Goal: Task Accomplishment & Management: Use online tool/utility

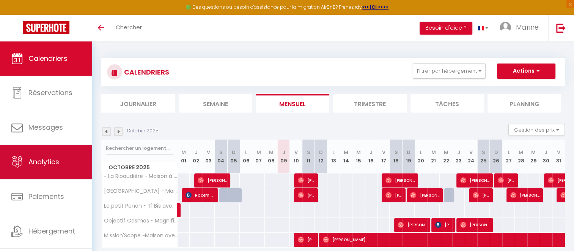
click at [43, 157] on span "Analytics" at bounding box center [43, 161] width 31 height 9
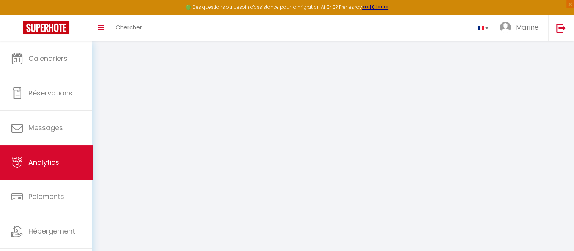
select select "2025"
select select "10"
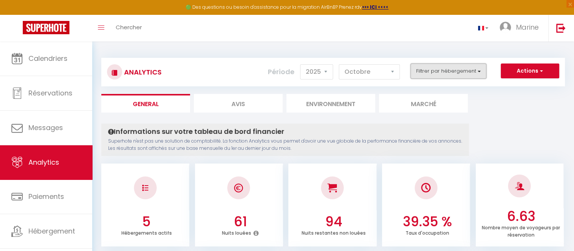
click at [479, 69] on button "Filtrer par hébergement" at bounding box center [449, 70] width 76 height 15
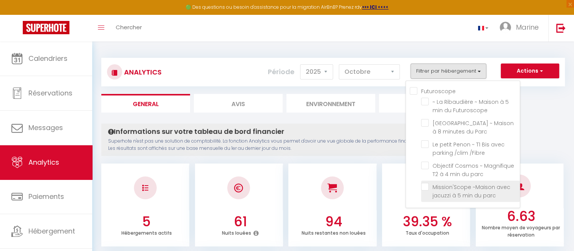
click at [424, 185] on parc "checkbox" at bounding box center [470, 187] width 99 height 8
checkbox parc "true"
checkbox Futuroscope "false"
checkbox Parc "false"
checkbox \/Fibre "false"
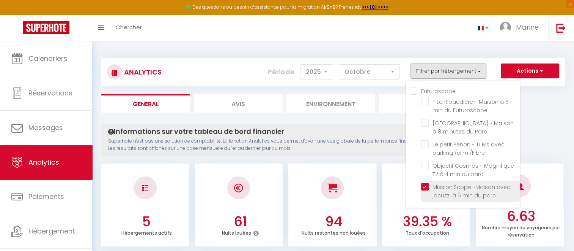
checkbox parc "false"
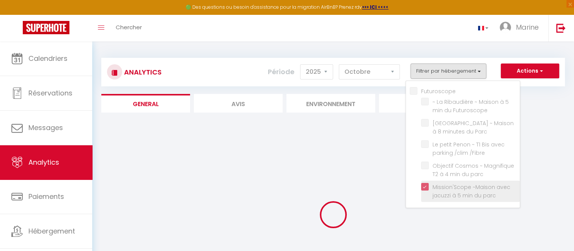
checkbox Futuroscope "false"
checkbox Parc "false"
checkbox \/Fibre "false"
checkbox parc "false"
